Goal: Task Accomplishment & Management: Complete application form

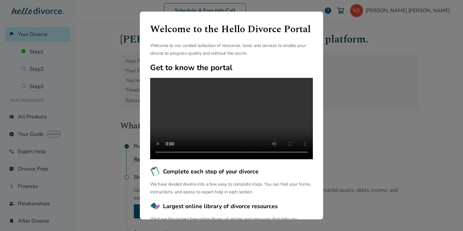
click at [402, 87] on div "Welcome to the Hello Divorce Portal Welcome to our curated collection of resour…" at bounding box center [231, 115] width 463 height 231
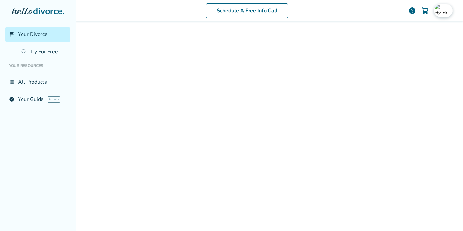
click at [440, 11] on img at bounding box center [440, 10] width 13 height 13
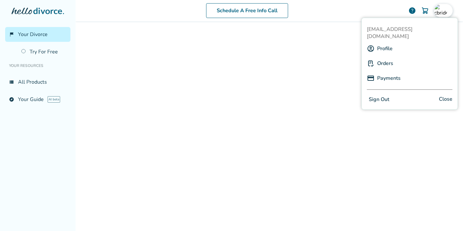
click at [399, 42] on div "Profile" at bounding box center [409, 48] width 85 height 12
click at [391, 42] on link "Profile" at bounding box center [384, 48] width 15 height 12
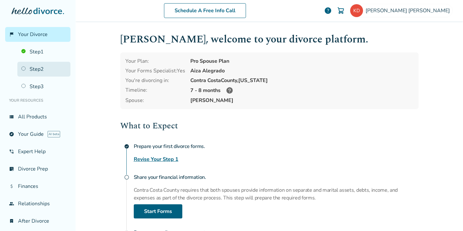
click at [47, 69] on link "Step 2" at bounding box center [43, 69] width 53 height 15
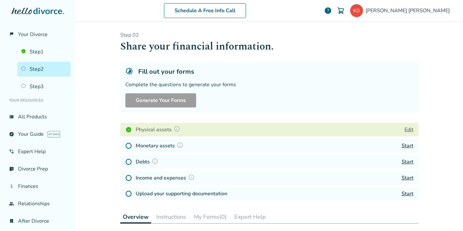
scroll to position [14, 0]
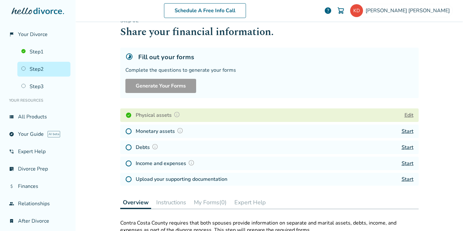
click at [406, 130] on link "Start" at bounding box center [407, 131] width 12 height 7
